Goal: Transaction & Acquisition: Obtain resource

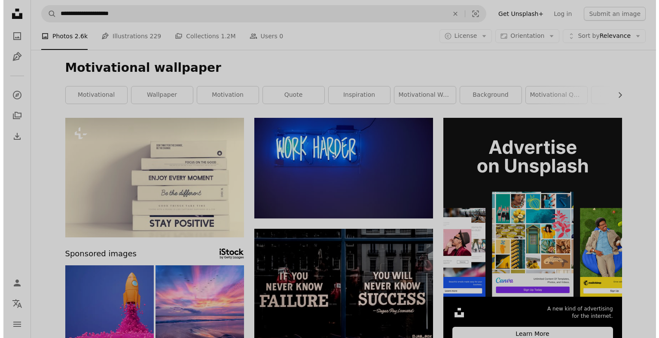
scroll to position [26, 0]
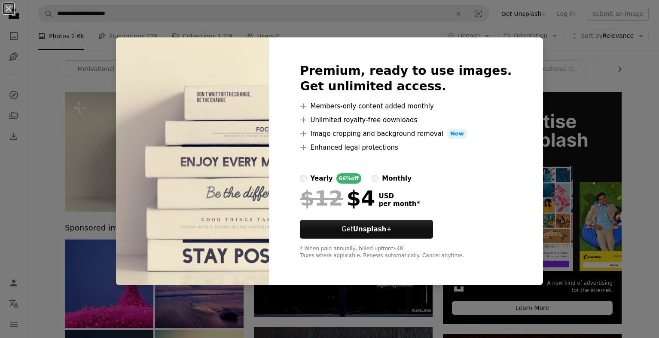
click at [44, 200] on div "An X shape Premium, ready to use images. Get unlimited access. A plus sign Memb…" at bounding box center [329, 169] width 659 height 338
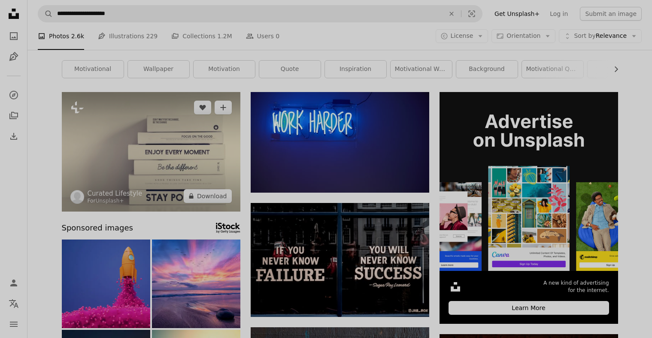
click at [164, 161] on img at bounding box center [151, 151] width 179 height 119
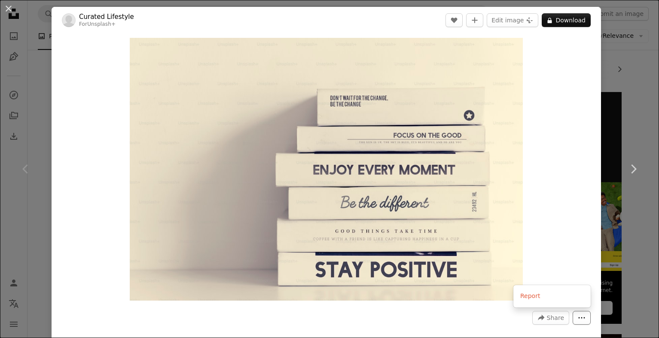
click at [578, 320] on icon "More Actions" at bounding box center [582, 318] width 8 height 8
click at [122, 36] on div "Zoom in" at bounding box center [326, 169] width 549 height 271
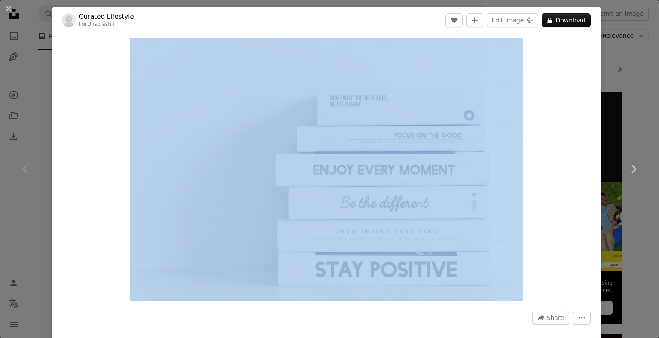
drag, startPoint x: 120, startPoint y: 33, endPoint x: 555, endPoint y: 248, distance: 485.2
click at [555, 248] on div "Curated Lifestyle For Unsplash+ A heart A plus sign Edit image Plus sign for Un…" at bounding box center [326, 203] width 549 height 392
click at [555, 248] on div "Zoom in" at bounding box center [326, 169] width 549 height 271
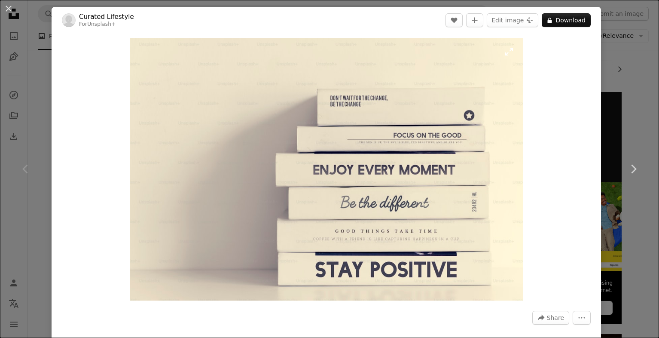
drag, startPoint x: 124, startPoint y: 53, endPoint x: 177, endPoint y: 91, distance: 65.1
click at [177, 91] on div "Zoom in" at bounding box center [326, 169] width 549 height 271
drag, startPoint x: 121, startPoint y: 34, endPoint x: 467, endPoint y: 13, distance: 347.2
click at [306, 71] on div "Zoom in" at bounding box center [326, 169] width 549 height 271
click at [515, 16] on button "Edit image Plus sign for Unsplash+" at bounding box center [513, 20] width 52 height 14
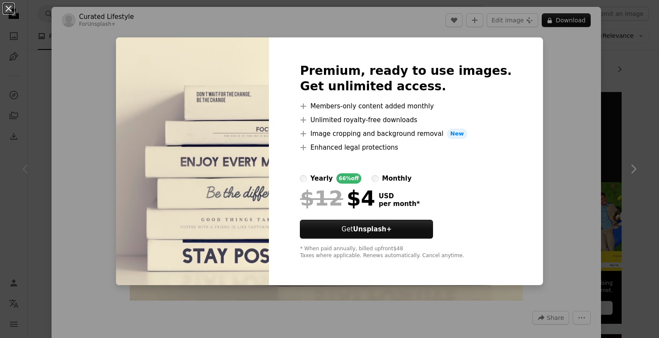
click at [567, 121] on div "An X shape Premium, ready to use images. Get unlimited access. A plus sign Memb…" at bounding box center [329, 169] width 659 height 338
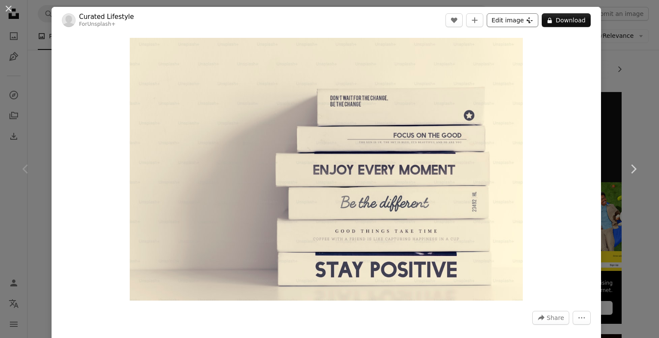
click at [515, 21] on button "Edit image Plus sign for Unsplash+" at bounding box center [513, 20] width 52 height 14
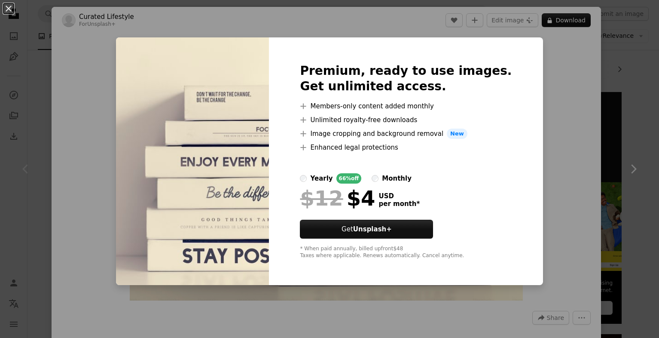
click at [108, 171] on div "An X shape Premium, ready to use images. Get unlimited access. A plus sign Memb…" at bounding box center [329, 169] width 659 height 338
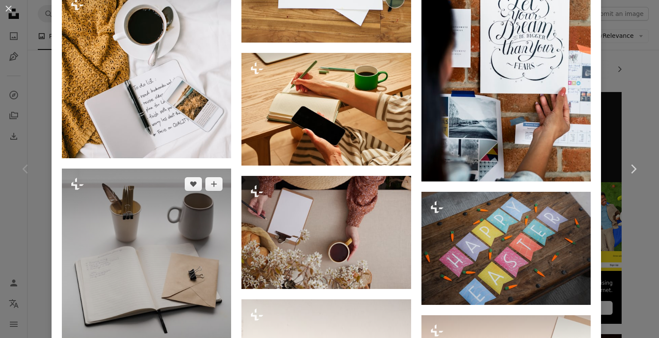
scroll to position [2562, 0]
